Goal: Task Accomplishment & Management: Manage account settings

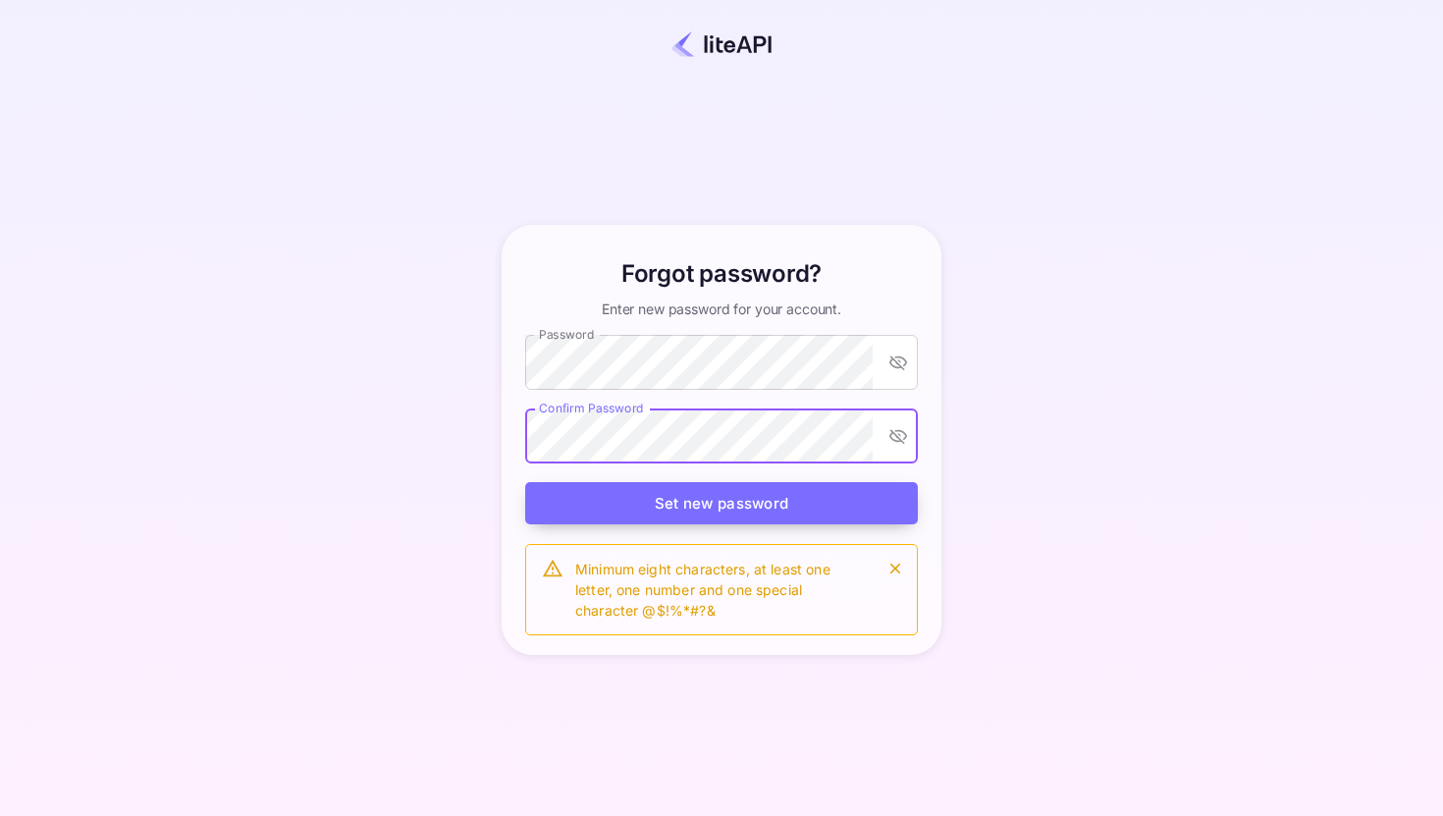
click at [662, 491] on button "Set new password" at bounding box center [721, 503] width 393 height 42
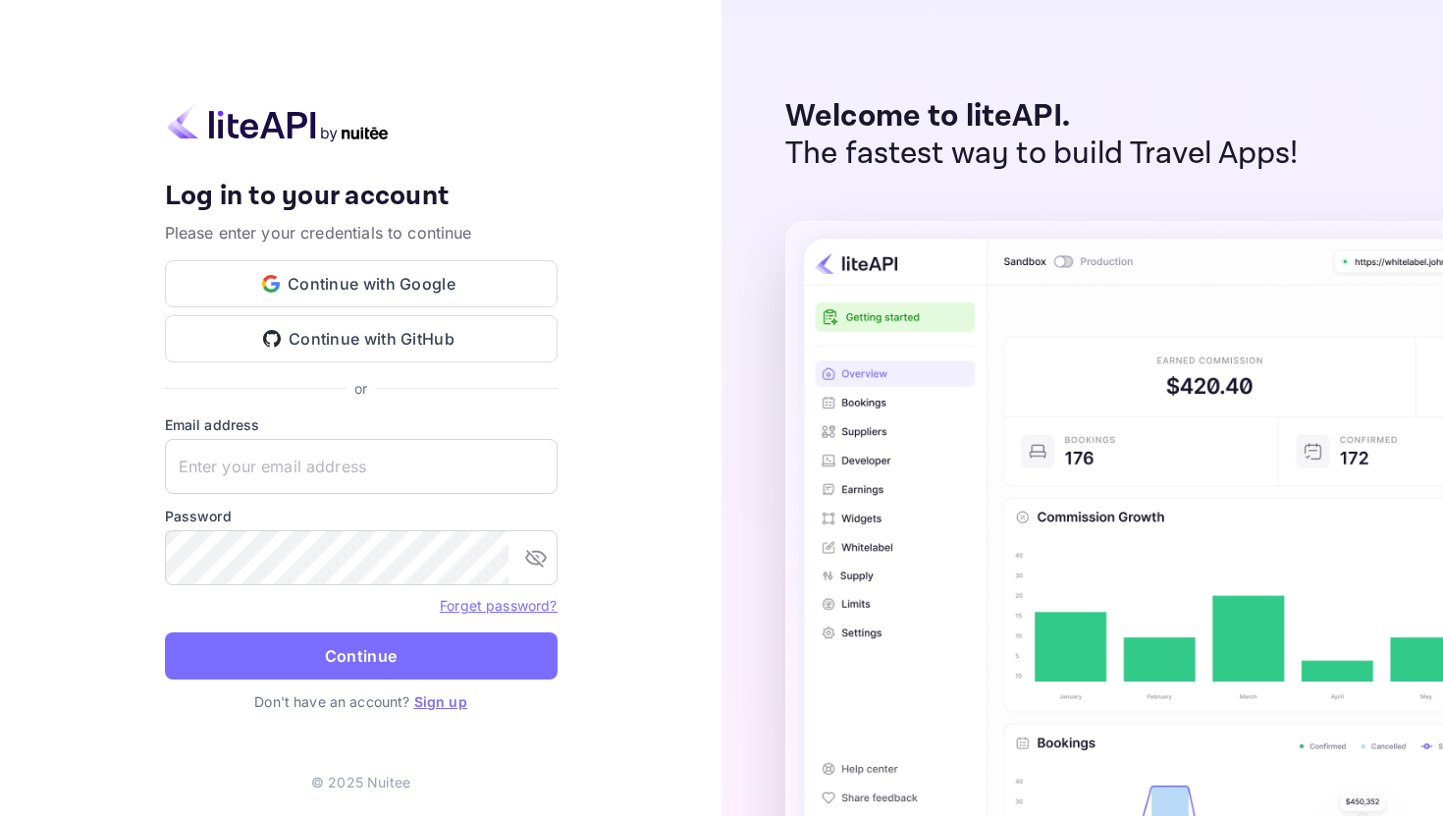
type input "[PERSON_NAME][EMAIL_ADDRESS][DOMAIN_NAME]"
click at [1259, 274] on img at bounding box center [1325, 546] width 1080 height 650
